Goal: Task Accomplishment & Management: Use online tool/utility

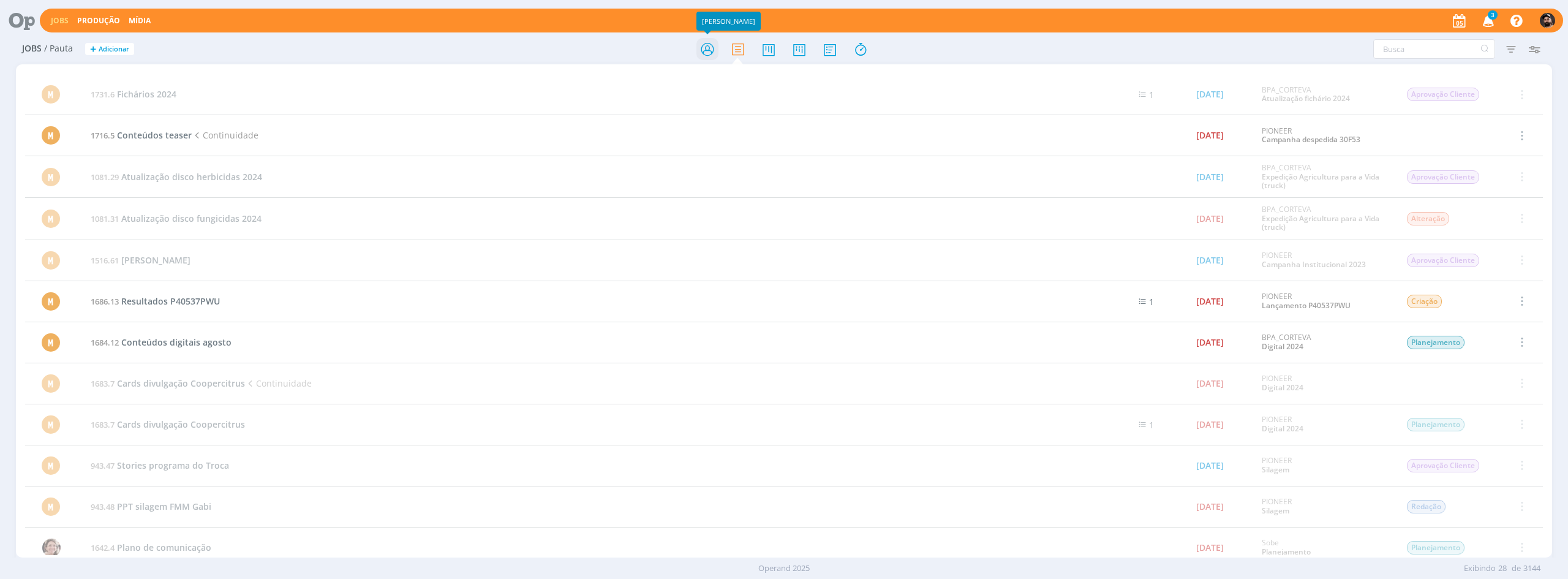
click at [704, 48] on icon at bounding box center [707, 49] width 22 height 24
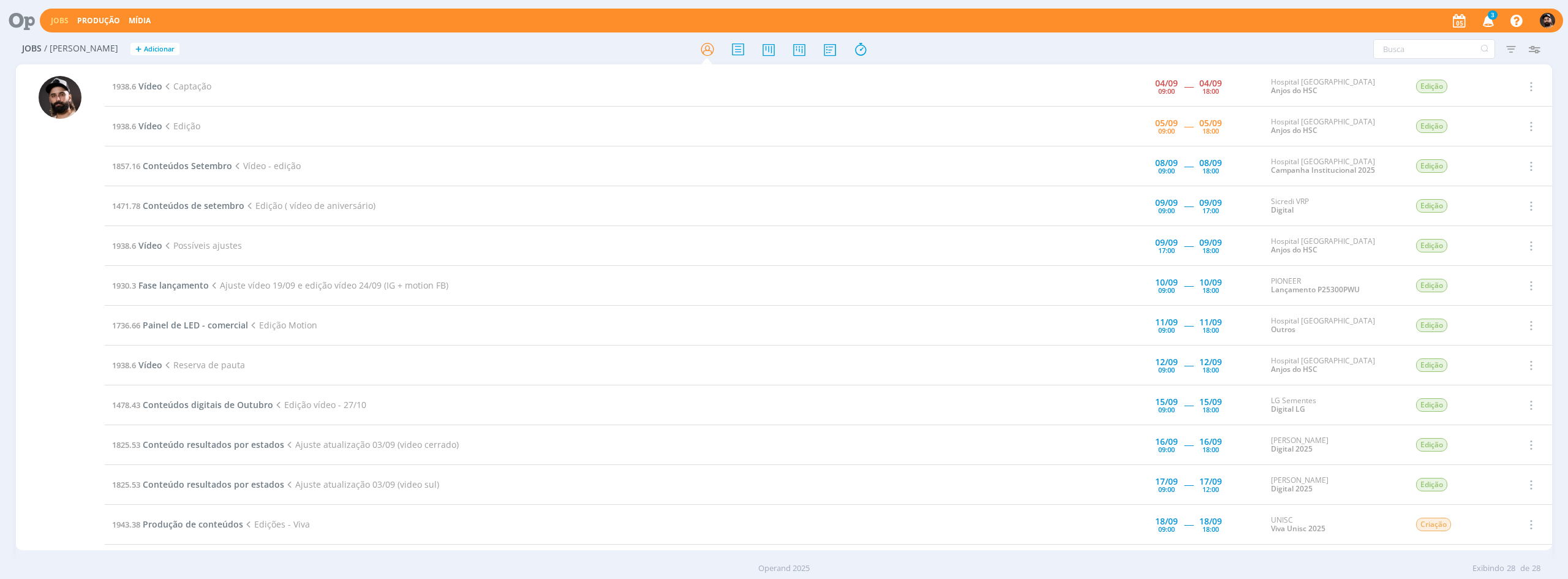
click at [149, 117] on td "1938.6 Vídeo Edição" at bounding box center [572, 127] width 936 height 40
click at [149, 125] on span "Vídeo" at bounding box center [150, 126] width 24 height 12
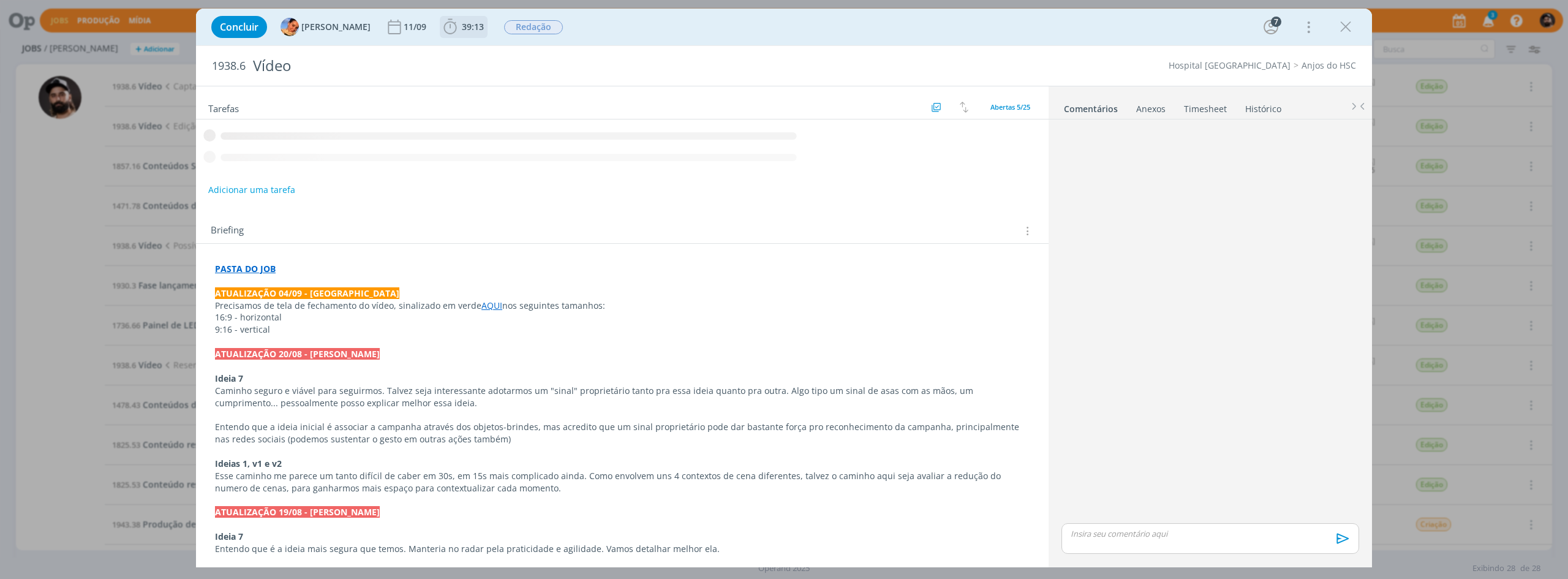
click at [441, 26] on icon "dialog" at bounding box center [451, 27] width 18 height 18
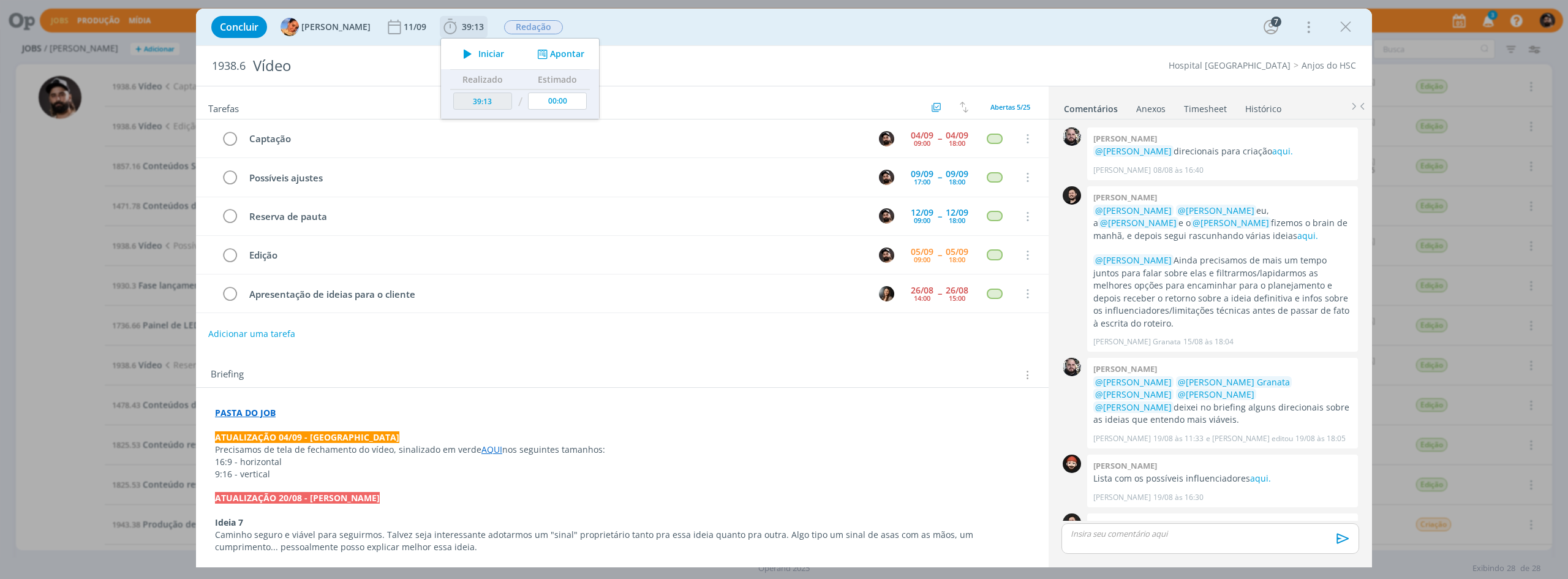
scroll to position [510, 0]
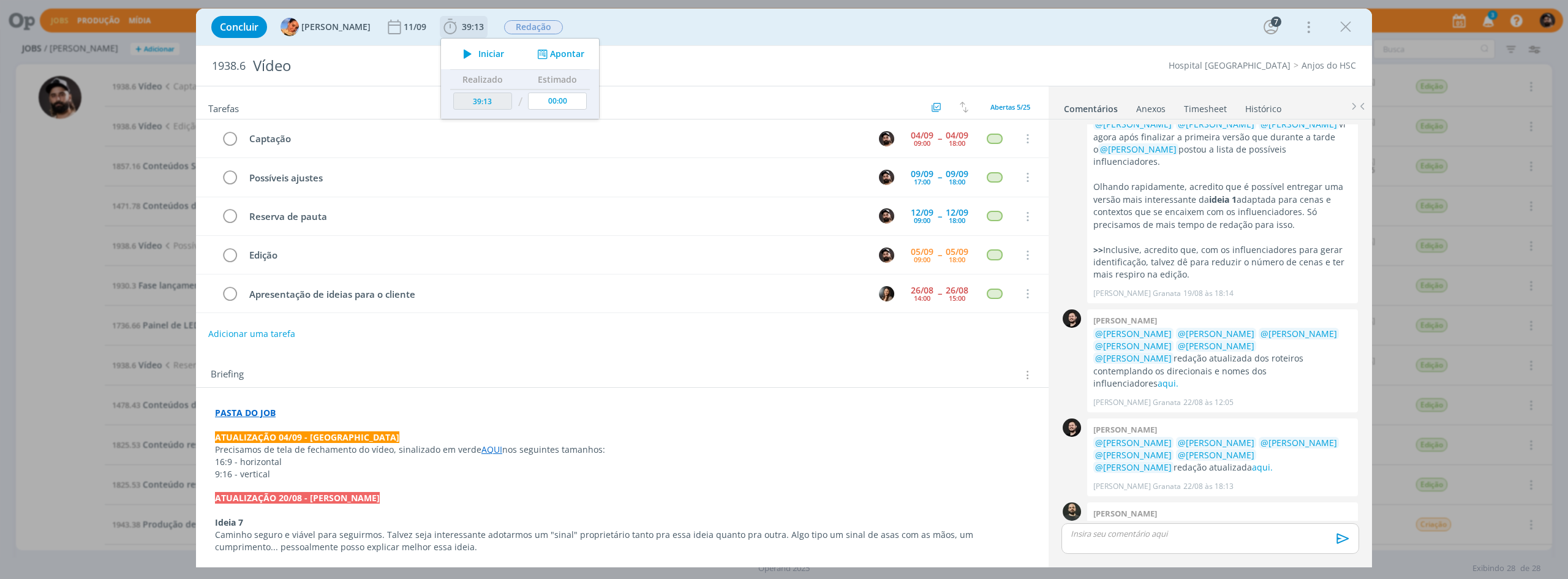
click at [463, 52] on icon "dialog" at bounding box center [467, 54] width 21 height 16
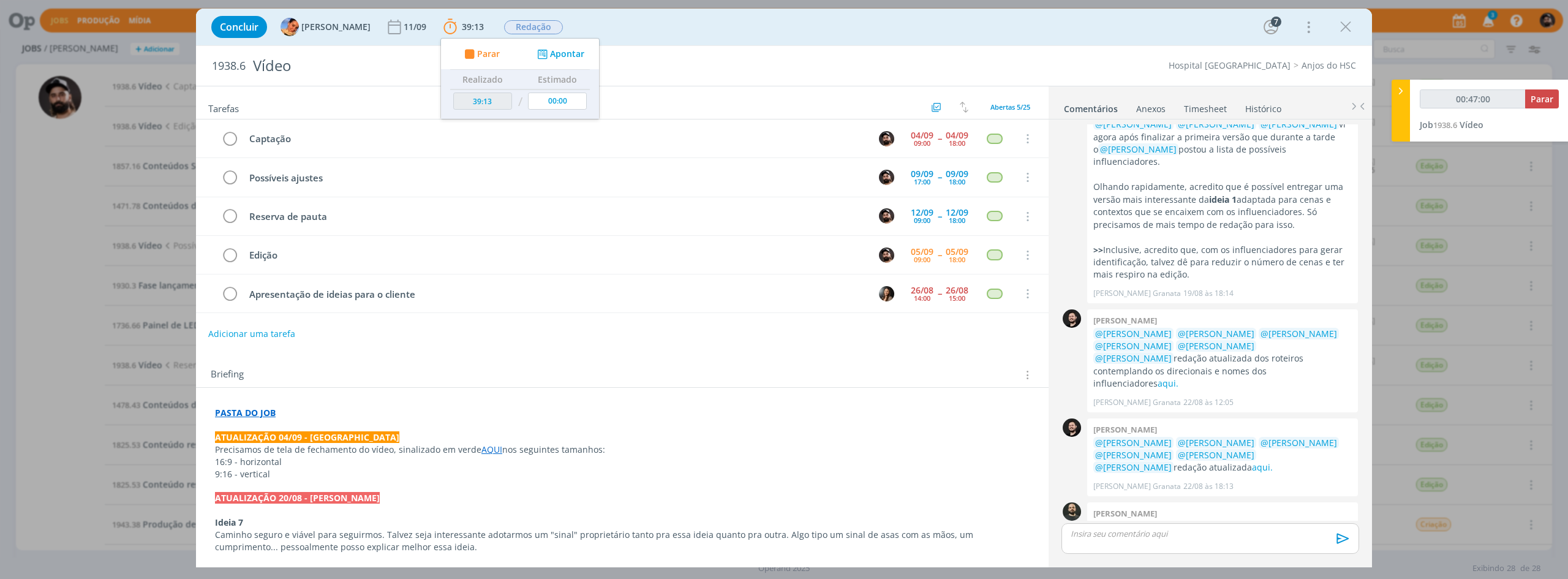
type input "00:48:00"
